Goal: Find specific page/section: Find specific page/section

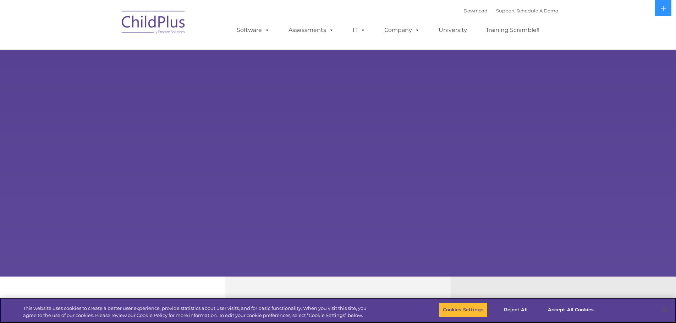
select select "MEDIUM"
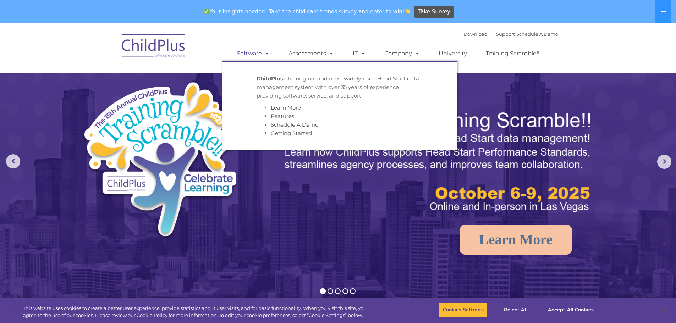
click at [254, 55] on link "Software" at bounding box center [252, 53] width 47 height 14
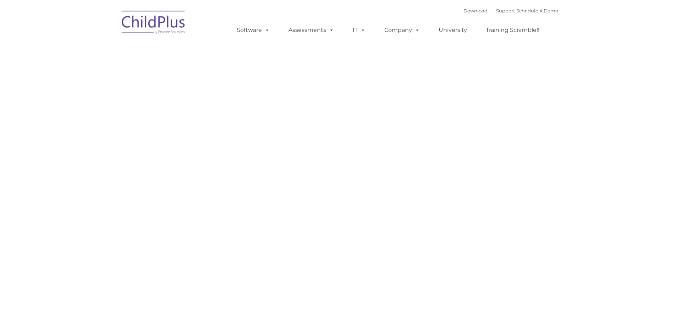
type input ""
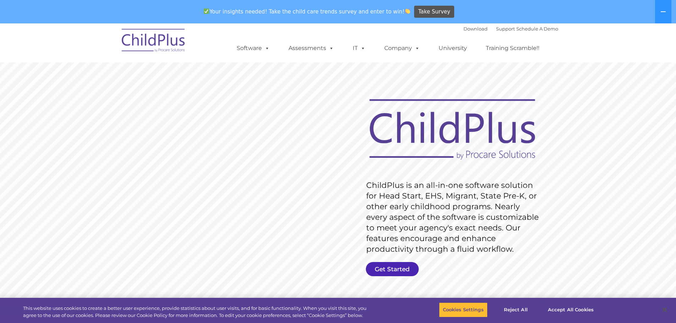
click at [393, 271] on link "Get Started" at bounding box center [392, 269] width 53 height 14
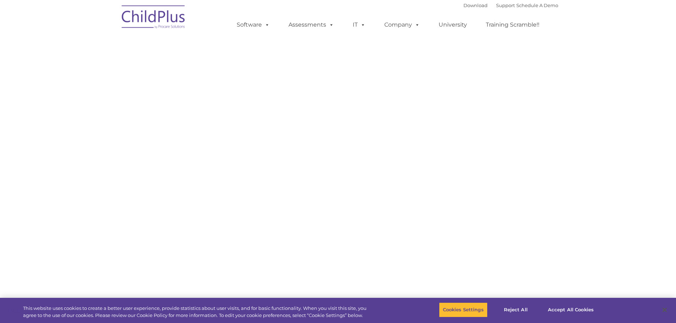
select select "MEDIUM"
